Goal: Task Accomplishment & Management: Complete application form

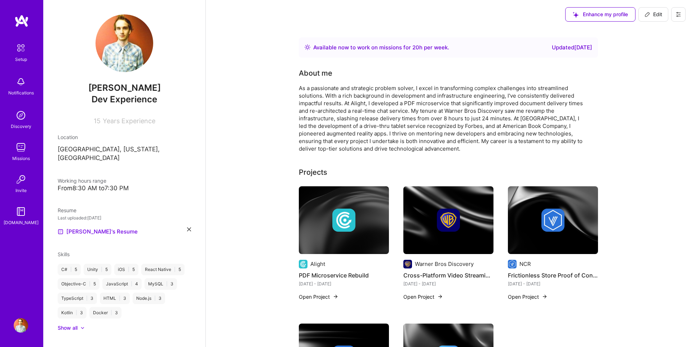
click at [23, 49] on img at bounding box center [20, 47] width 15 height 15
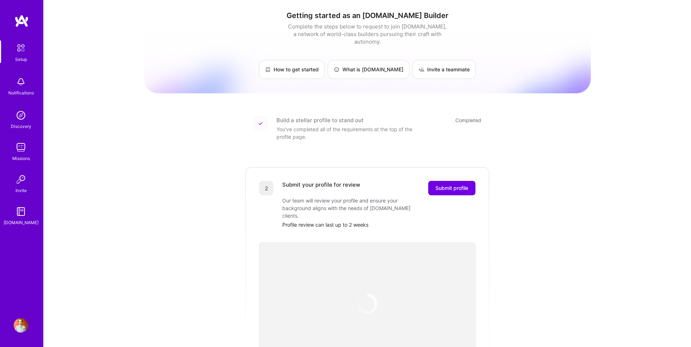
click at [16, 320] on img at bounding box center [21, 325] width 14 height 14
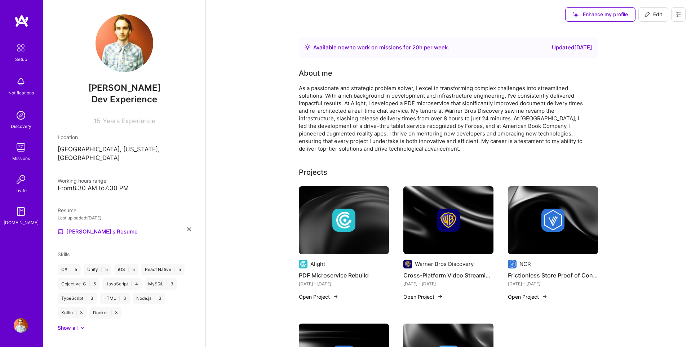
click at [21, 47] on img at bounding box center [20, 47] width 15 height 15
